Goal: Transaction & Acquisition: Purchase product/service

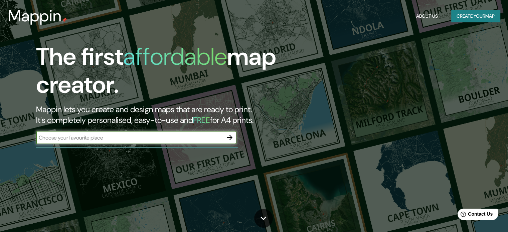
click at [104, 139] on input "text" at bounding box center [129, 138] width 187 height 8
type input "[US_STATE]"
click at [231, 139] on icon "button" at bounding box center [229, 137] width 5 height 5
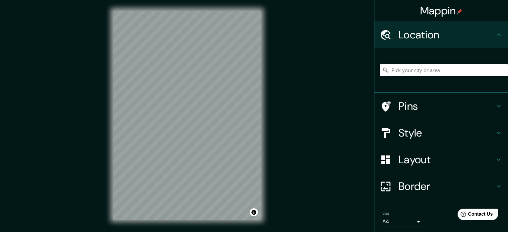
click at [403, 66] on input "Pick your city or area" at bounding box center [444, 70] width 128 height 12
type input "o"
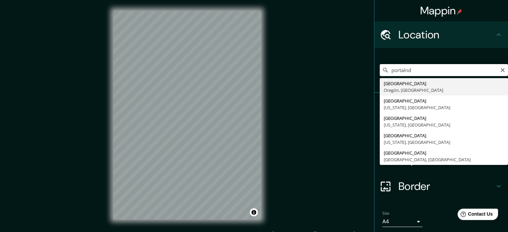
type input "[GEOGRAPHIC_DATA], [GEOGRAPHIC_DATA], [GEOGRAPHIC_DATA]"
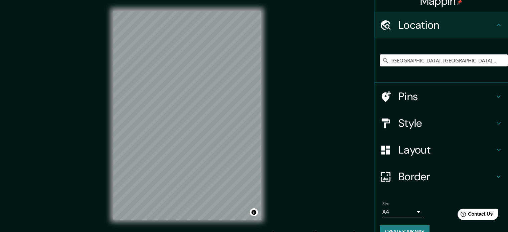
scroll to position [23, 0]
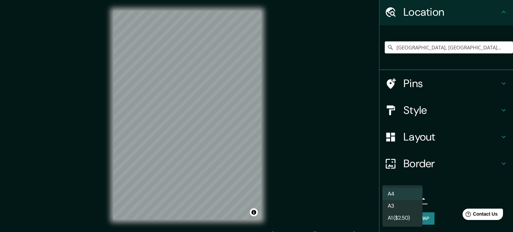
click at [406, 200] on body "Mappin Location [GEOGRAPHIC_DATA], [GEOGRAPHIC_DATA], [GEOGRAPHIC_DATA] Pins St…" at bounding box center [256, 116] width 513 height 232
click at [401, 204] on li "A3" at bounding box center [402, 206] width 40 height 12
type input "a4"
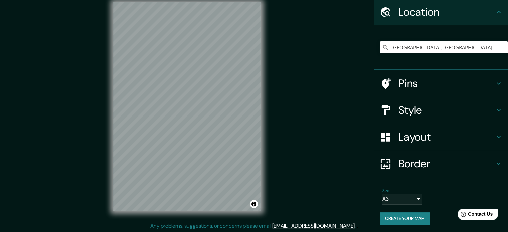
scroll to position [9, 0]
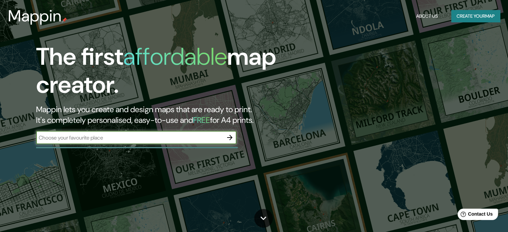
click at [111, 136] on input "text" at bounding box center [129, 138] width 187 height 8
type input "portland [US_STATE]"
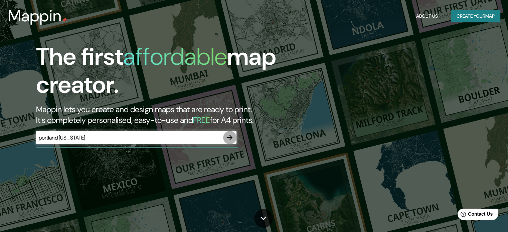
click at [230, 138] on icon "button" at bounding box center [230, 138] width 8 height 8
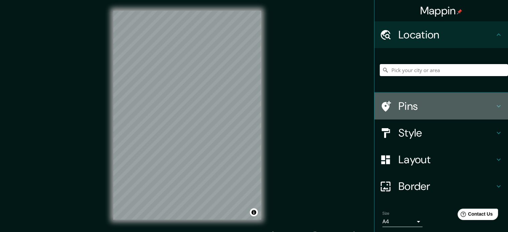
click at [485, 113] on div "Pins" at bounding box center [441, 106] width 134 height 27
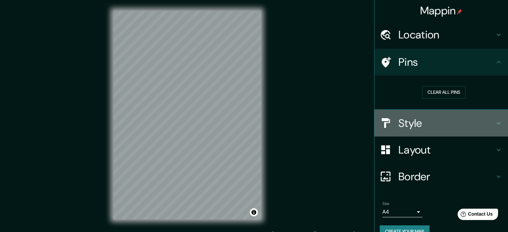
click at [430, 126] on h4 "Style" at bounding box center [446, 123] width 96 height 13
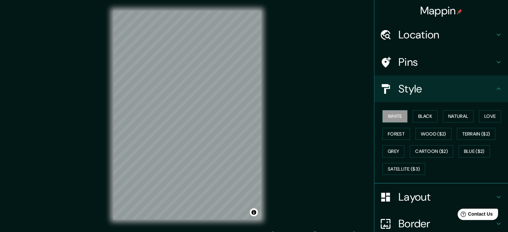
click at [446, 33] on h4 "Location" at bounding box center [446, 34] width 96 height 13
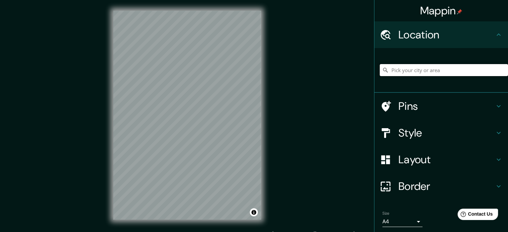
click at [398, 72] on input "Pick your city or area" at bounding box center [444, 70] width 128 height 12
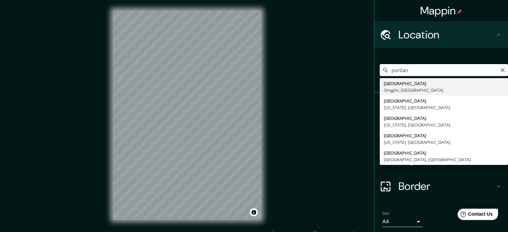
type input "[GEOGRAPHIC_DATA], [GEOGRAPHIC_DATA], [GEOGRAPHIC_DATA]"
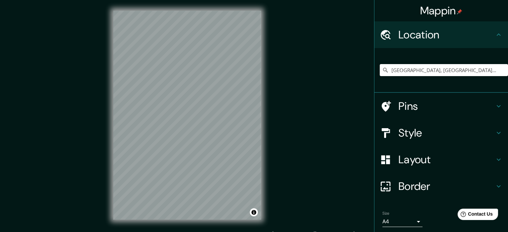
click at [398, 136] on h4 "Style" at bounding box center [446, 132] width 96 height 13
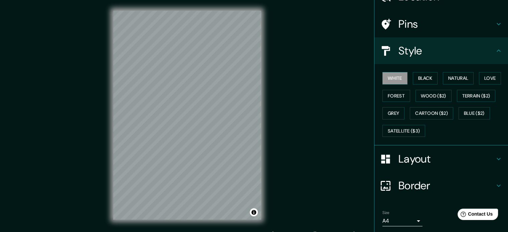
scroll to position [59, 0]
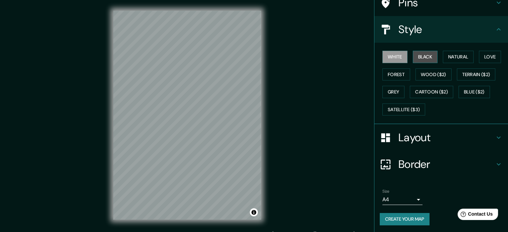
click at [426, 60] on button "Black" at bounding box center [425, 57] width 25 height 12
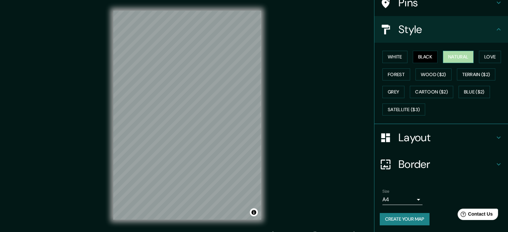
click at [445, 57] on button "Natural" at bounding box center [458, 57] width 31 height 12
click at [483, 58] on button "Love" at bounding box center [490, 57] width 22 height 12
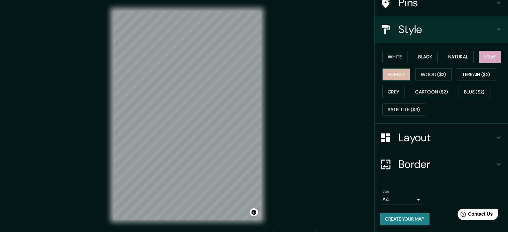
click at [390, 75] on button "Forest" at bounding box center [396, 74] width 28 height 12
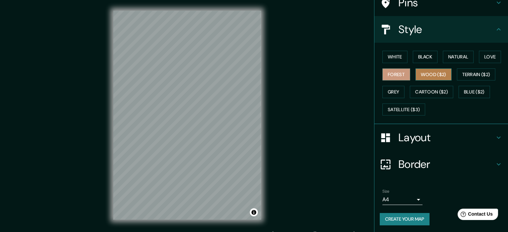
click at [420, 75] on button "Wood ($2)" at bounding box center [434, 74] width 36 height 12
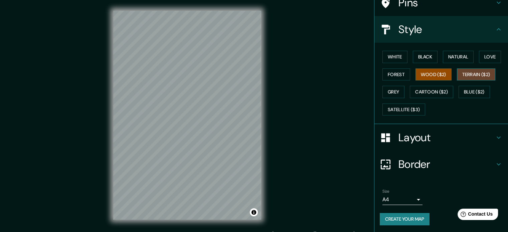
click at [476, 75] on button "Terrain ($2)" at bounding box center [476, 74] width 39 height 12
click at [382, 87] on button "Grey" at bounding box center [393, 92] width 22 height 12
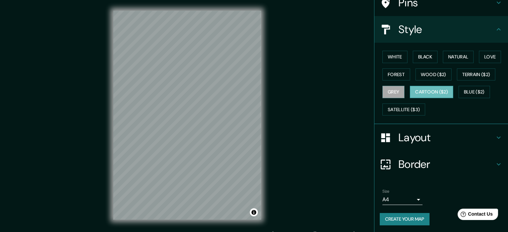
click at [429, 93] on button "Cartoon ($2)" at bounding box center [431, 92] width 43 height 12
click at [473, 93] on button "Blue ($2)" at bounding box center [474, 92] width 31 height 12
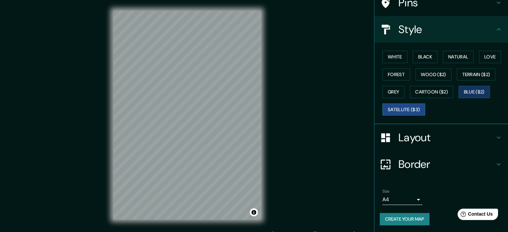
click at [411, 106] on button "Satellite ($3)" at bounding box center [403, 110] width 43 height 12
click at [389, 60] on button "White" at bounding box center [394, 57] width 25 height 12
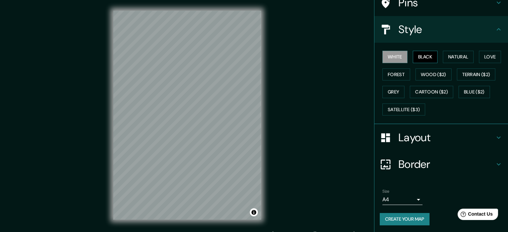
click at [422, 56] on button "Black" at bounding box center [425, 57] width 25 height 12
click at [447, 55] on button "Natural" at bounding box center [458, 57] width 31 height 12
click at [475, 55] on div "White Black Natural Love Forest Wood ($2) Terrain ($2) Grey Cartoon ($2) Blue (…" at bounding box center [444, 83] width 128 height 70
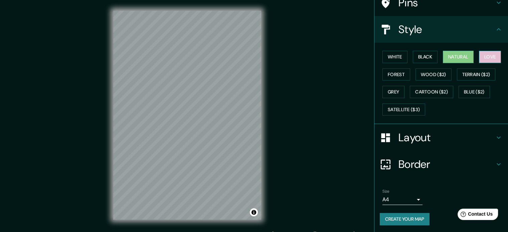
click at [487, 57] on button "Love" at bounding box center [490, 57] width 22 height 12
click at [466, 72] on button "Terrain ($2)" at bounding box center [476, 74] width 39 height 12
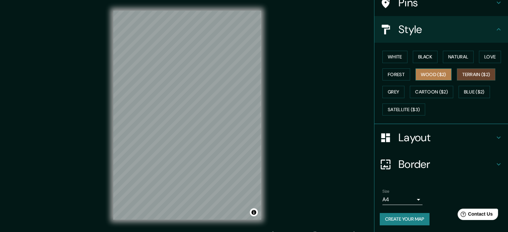
click at [431, 73] on button "Wood ($2)" at bounding box center [434, 74] width 36 height 12
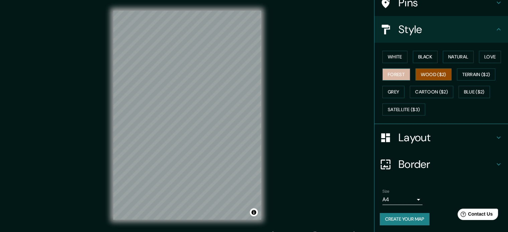
click at [393, 74] on button "Forest" at bounding box center [396, 74] width 28 height 12
click at [428, 72] on button "Wood ($2)" at bounding box center [434, 74] width 36 height 12
